Goal: Information Seeking & Learning: Learn about a topic

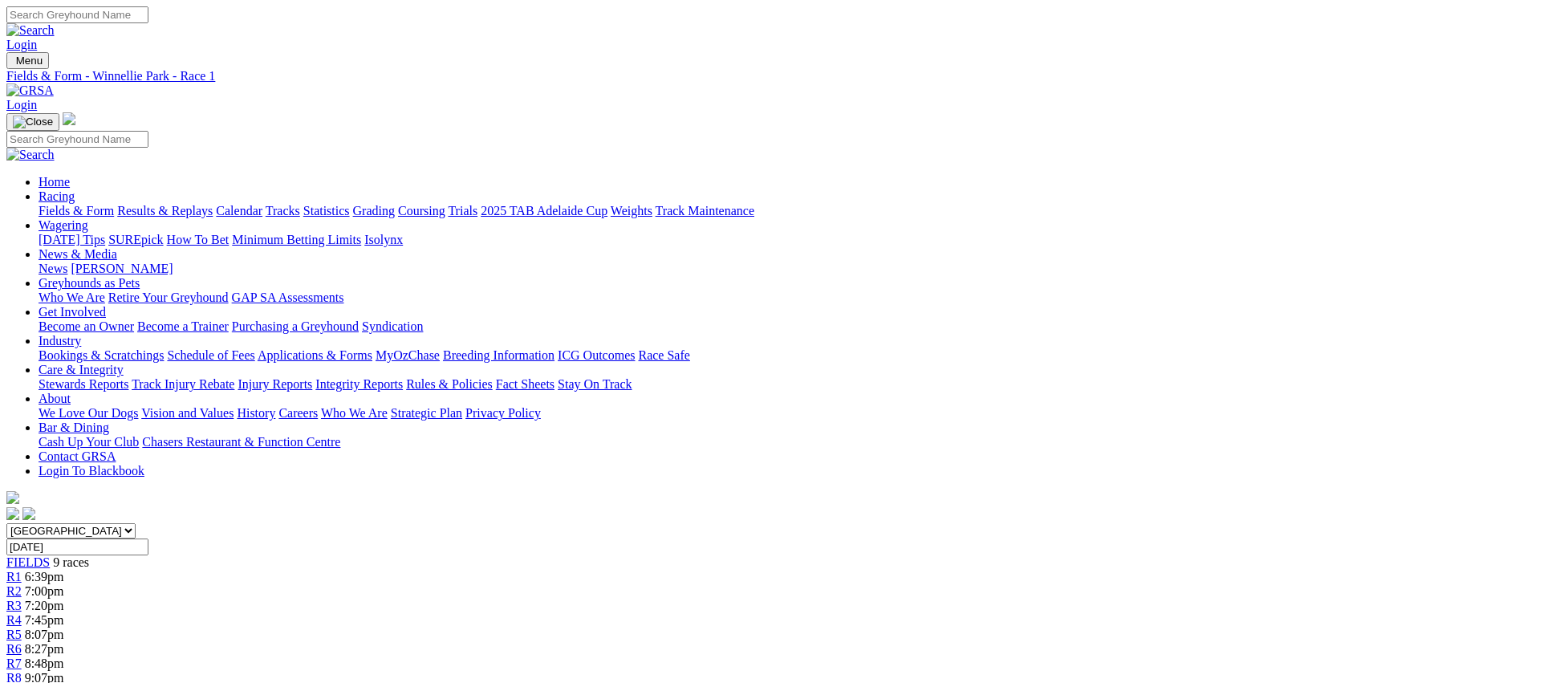
click at [136, 524] on select "South Australia New South Wales Northern Territory Queensland Tasmania Victoria…" at bounding box center [71, 531] width 129 height 15
select select "NSW"
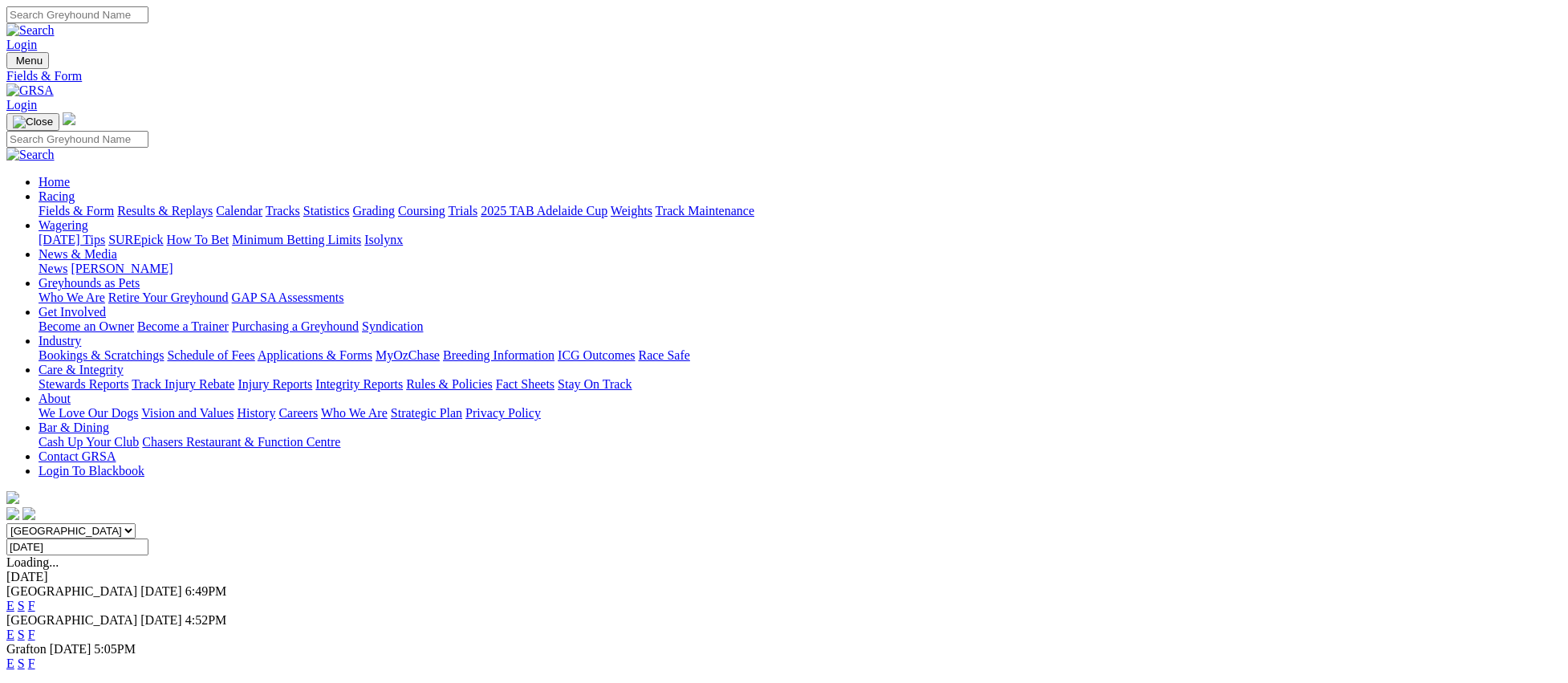
click at [14, 657] on link "E" at bounding box center [11, 664] width 8 height 13
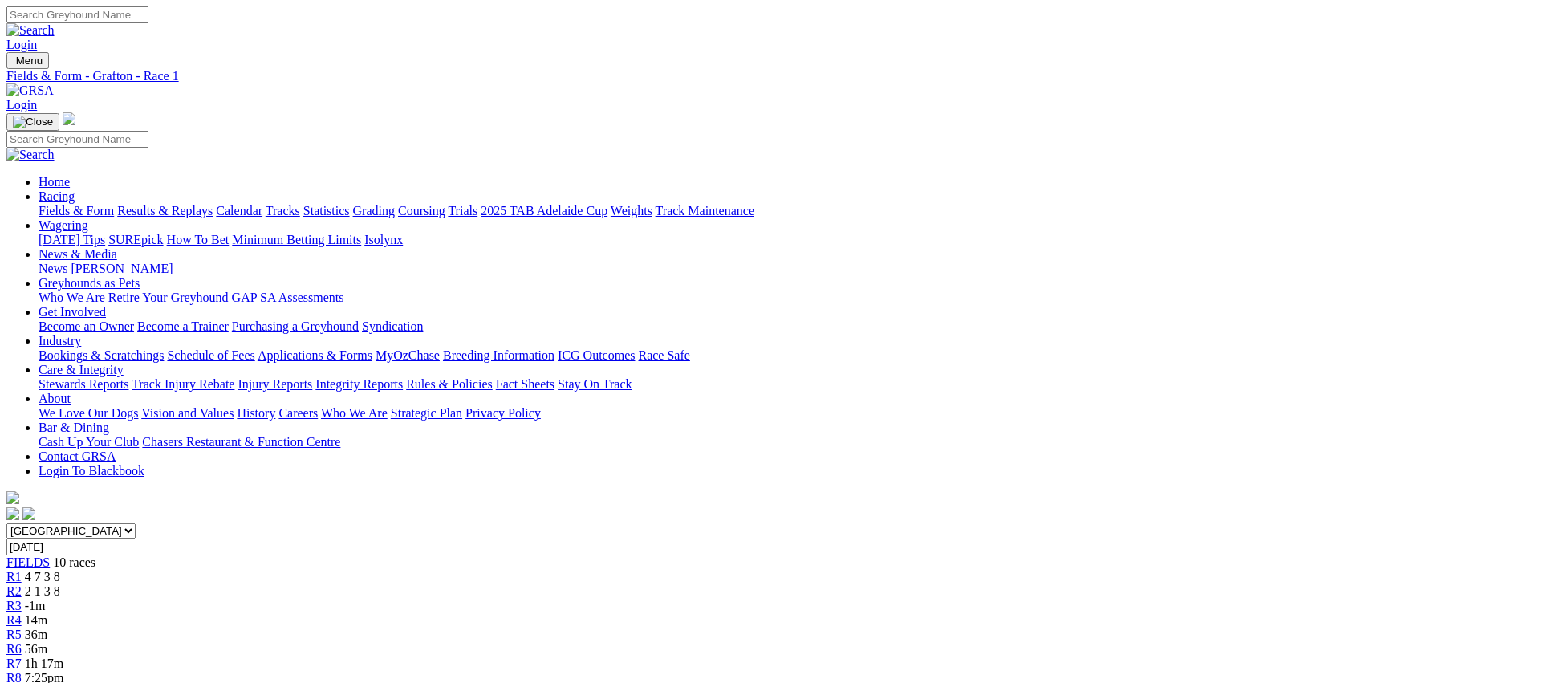
click at [22, 599] on link "R3" at bounding box center [14, 606] width 15 height 13
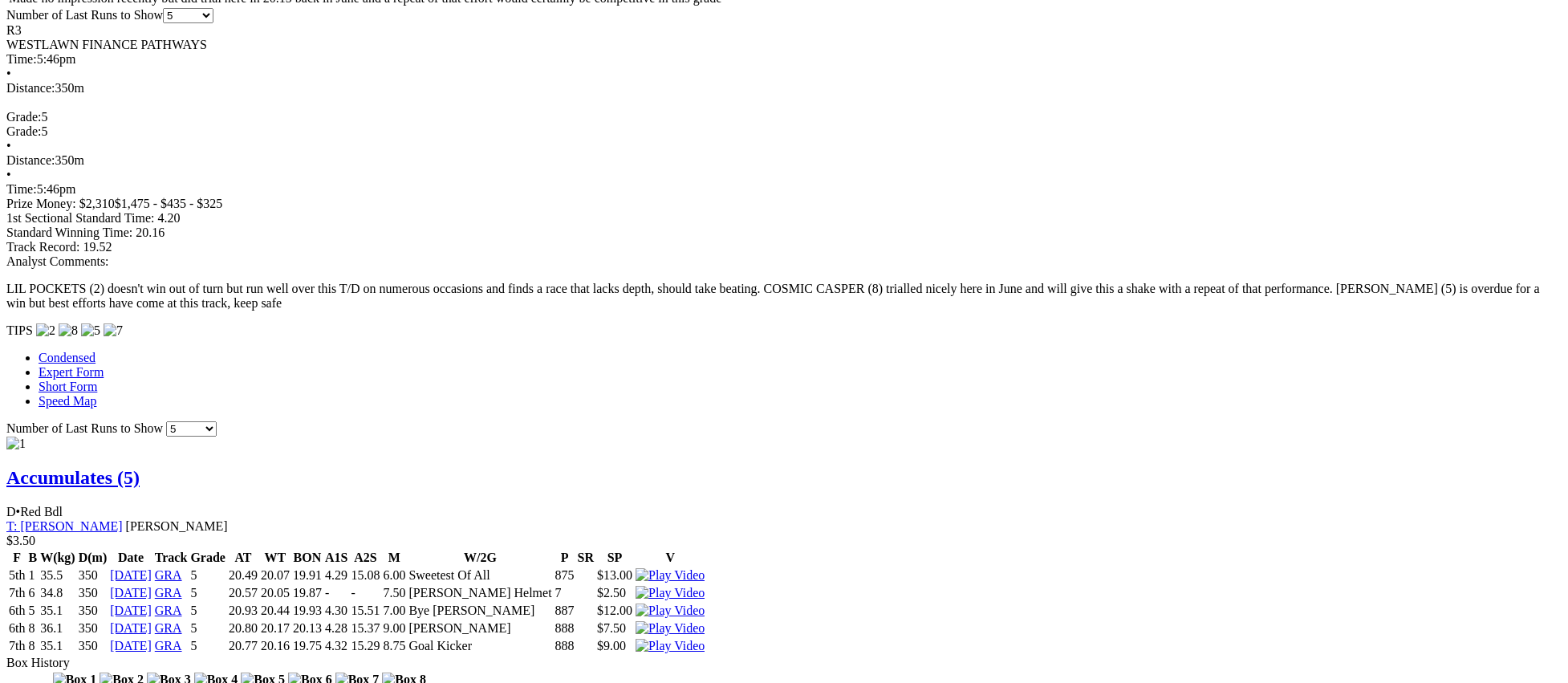
scroll to position [1135, 0]
